Goal: Task Accomplishment & Management: Manage account settings

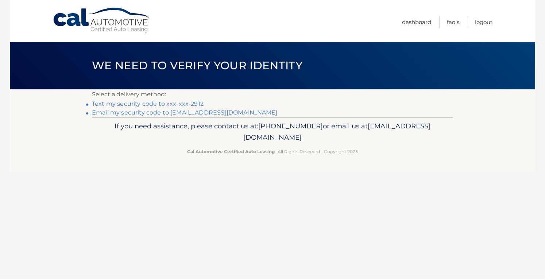
click at [183, 103] on link "Text my security code to xxx-xxx-2912" at bounding box center [148, 103] width 112 height 7
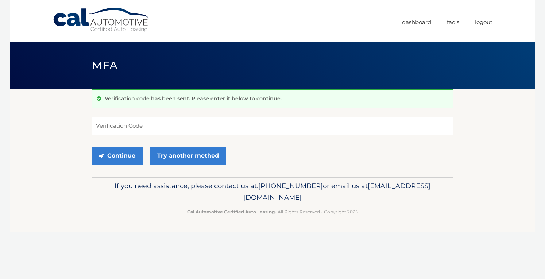
click at [108, 130] on input "Verification Code" at bounding box center [272, 126] width 361 height 18
type input "904783"
click at [108, 150] on button "Continue" at bounding box center [117, 156] width 51 height 18
click at [114, 157] on button "Continue" at bounding box center [117, 156] width 51 height 18
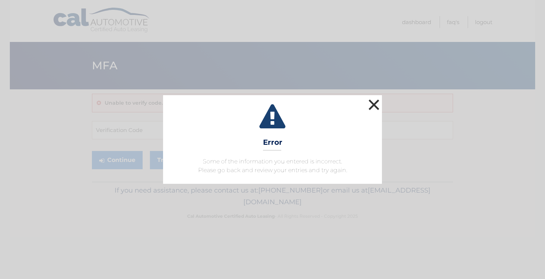
click at [372, 101] on button "×" at bounding box center [373, 104] width 15 height 15
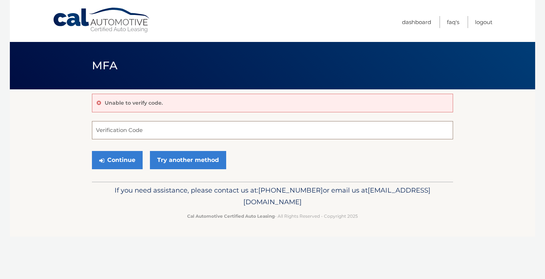
click at [102, 130] on input "Verification Code" at bounding box center [272, 130] width 361 height 18
type input "904783"
click at [117, 160] on button "Continue" at bounding box center [117, 160] width 51 height 18
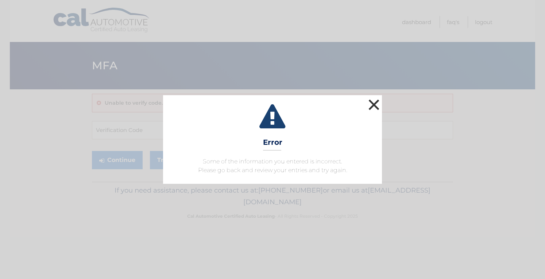
click at [373, 105] on button "×" at bounding box center [373, 104] width 15 height 15
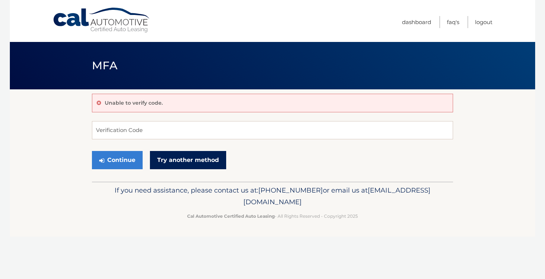
click at [189, 158] on link "Try another method" at bounding box center [188, 160] width 76 height 18
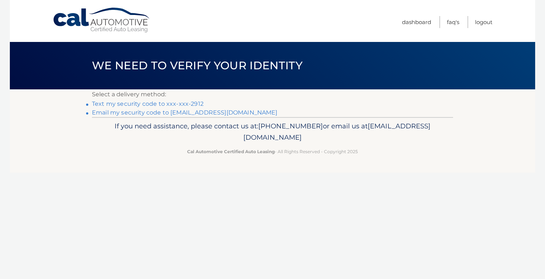
click at [155, 103] on link "Text my security code to xxx-xxx-2912" at bounding box center [148, 103] width 112 height 7
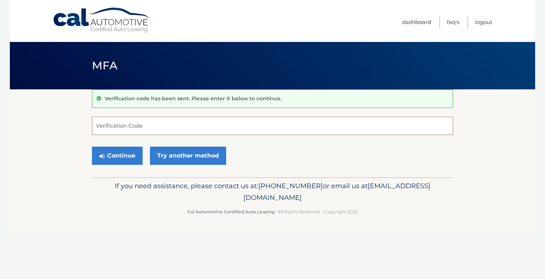
click at [120, 127] on input "Verification Code" at bounding box center [272, 126] width 361 height 18
type input "855069"
click at [128, 156] on button "Continue" at bounding box center [117, 156] width 51 height 18
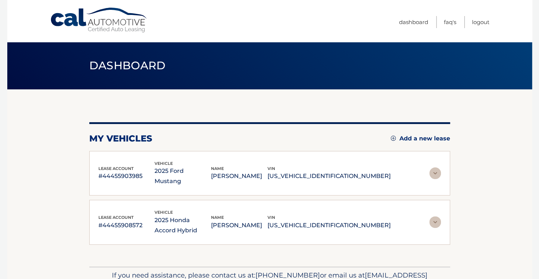
scroll to position [31, 0]
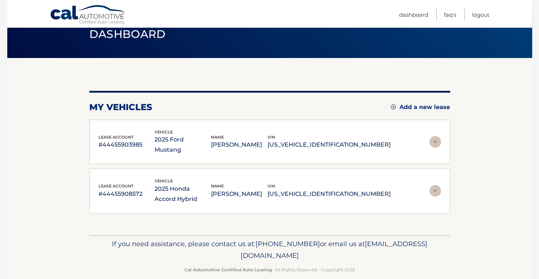
click at [438, 137] on img at bounding box center [435, 142] width 12 height 12
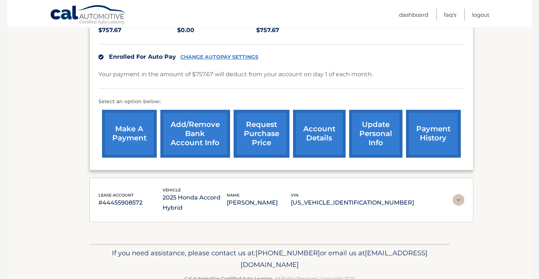
scroll to position [166, 0]
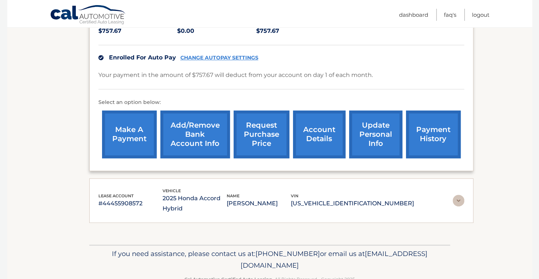
click at [457, 198] on img at bounding box center [459, 201] width 12 height 12
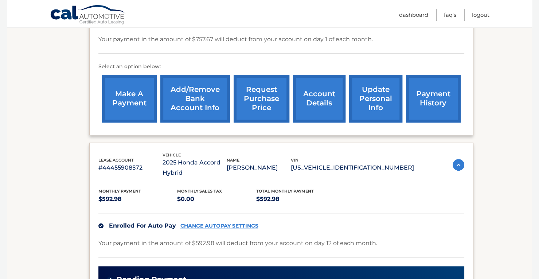
scroll to position [201, 0]
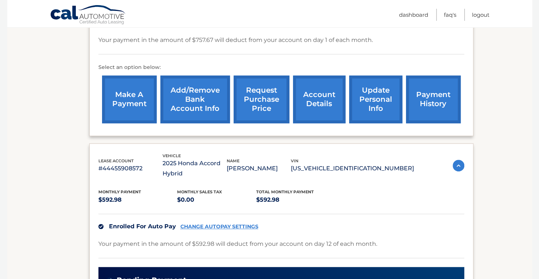
click at [456, 199] on div "Monthly Payment $592.98 Monthly sales Tax $0.00 Total Monthly Payment $592.98 E…" at bounding box center [281, 279] width 366 height 201
click at [486, 16] on link "Logout" at bounding box center [480, 15] width 17 height 12
